Goal: Information Seeking & Learning: Learn about a topic

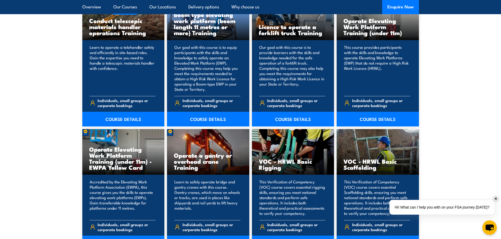
scroll to position [447, 0]
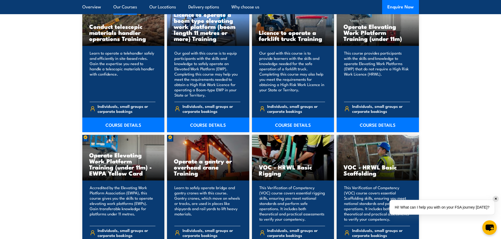
click at [292, 125] on link "COURSE DETAILS" at bounding box center [293, 125] width 82 height 15
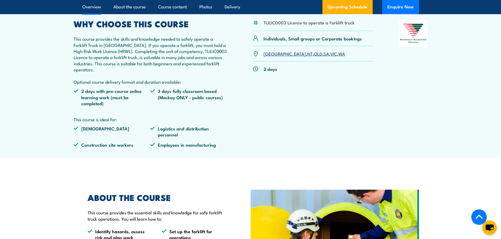
scroll to position [184, 0]
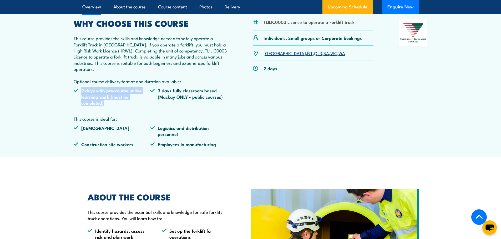
drag, startPoint x: 82, startPoint y: 91, endPoint x: 126, endPoint y: 107, distance: 46.5
click at [126, 107] on ul "2 days with pre-course online learning work (must be completed) 3 days fully cl…" at bounding box center [150, 98] width 153 height 22
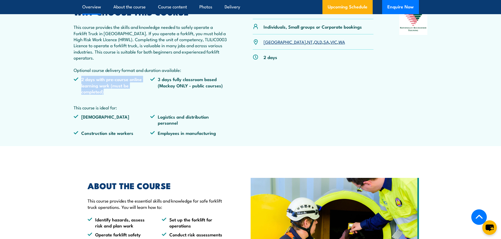
scroll to position [210, 0]
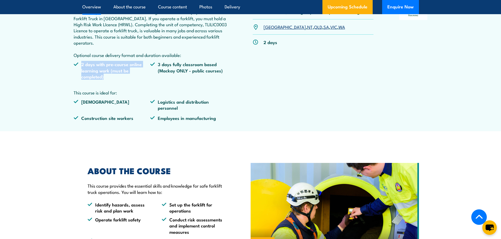
click at [124, 77] on li "2 days with pre-course online learning work (must be completed)" at bounding box center [112, 70] width 77 height 18
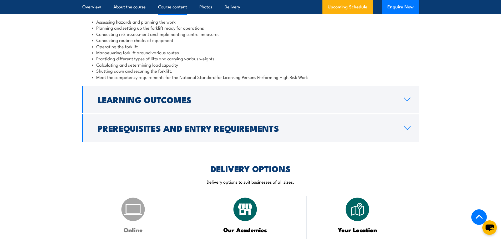
scroll to position [526, 0]
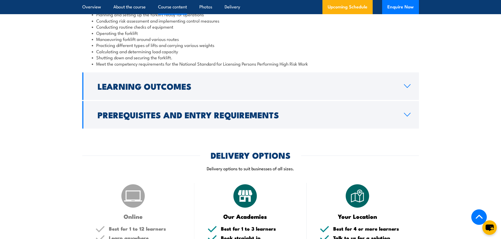
click at [407, 85] on icon at bounding box center [406, 86] width 7 height 4
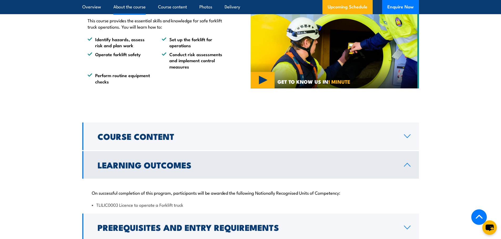
scroll to position [368, 0]
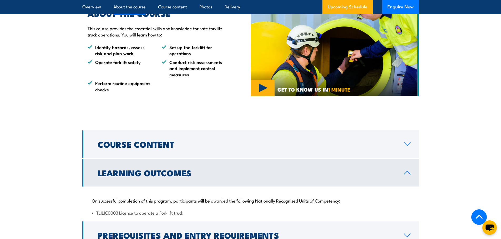
click at [406, 144] on icon at bounding box center [406, 144] width 7 height 4
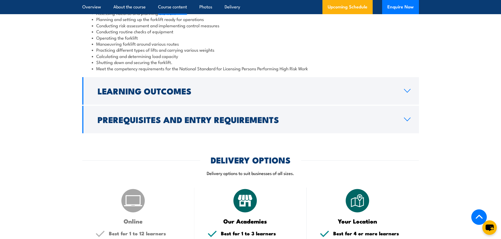
scroll to position [526, 0]
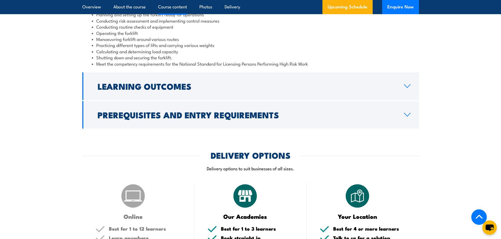
click at [407, 114] on icon at bounding box center [406, 115] width 7 height 4
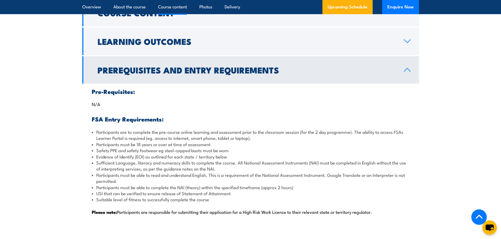
scroll to position [420, 0]
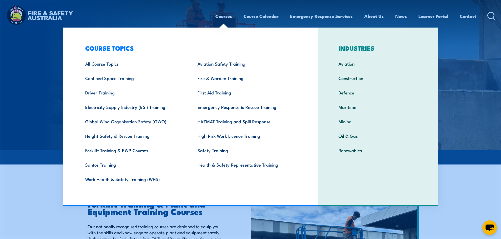
click at [152, 7] on div "Courses Course Calendar Emergency Response Services Services Overview Emergency…" at bounding box center [250, 16] width 490 height 23
